Goal: Information Seeking & Learning: Find contact information

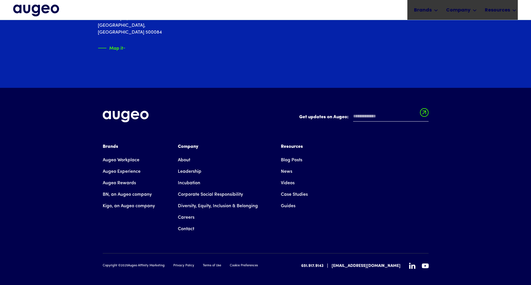
scroll to position [1003, 0]
click at [182, 154] on link "About" at bounding box center [184, 159] width 12 height 11
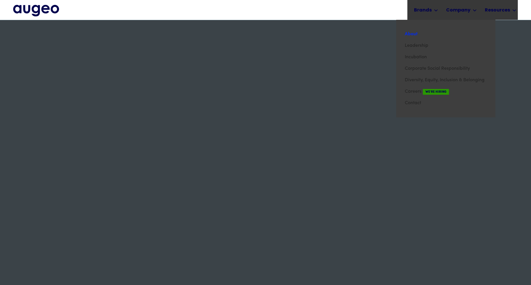
scroll to position [1620, 0]
click at [414, 101] on link "Contact" at bounding box center [446, 102] width 82 height 11
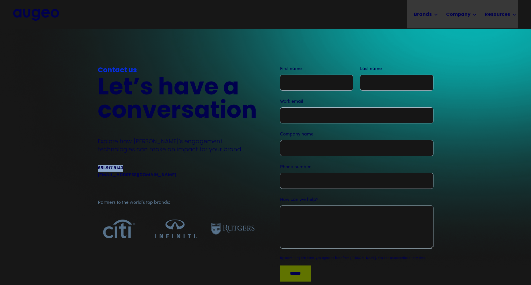
drag, startPoint x: 123, startPoint y: 169, endPoint x: 98, endPoint y: 169, distance: 25.0
click at [98, 169] on div "651.917.9143" at bounding box center [111, 168] width 26 height 7
copy div "651.917.9143"
